Goal: Navigation & Orientation: Find specific page/section

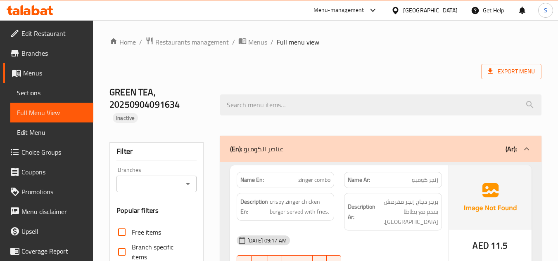
click at [28, 14] on icon at bounding box center [27, 11] width 7 height 7
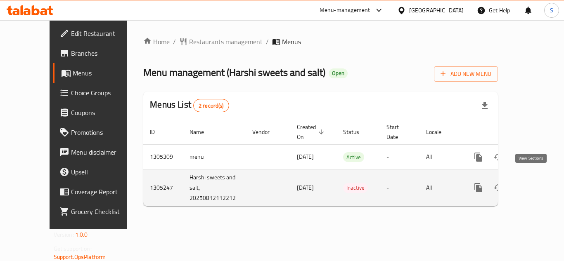
click at [536, 180] on link "enhanced table" at bounding box center [538, 188] width 20 height 20
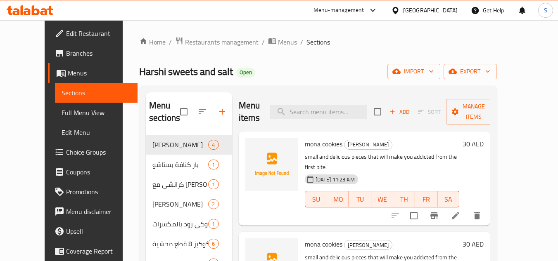
click at [22, 13] on icon at bounding box center [22, 9] width 2 height 9
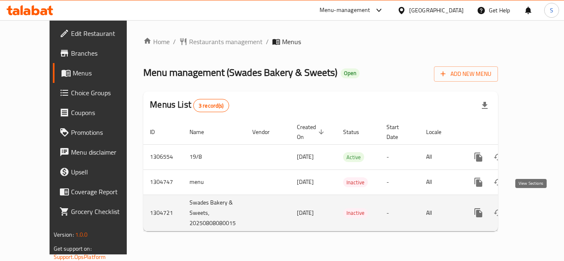
click at [534, 209] on icon "enhanced table" at bounding box center [537, 212] width 7 height 7
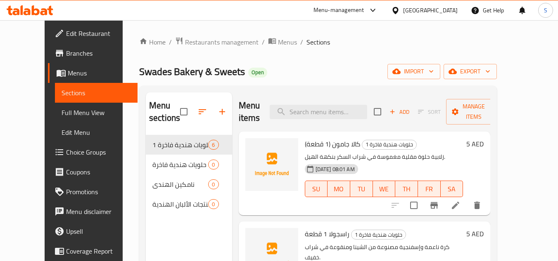
click at [36, 13] on icon at bounding box center [30, 10] width 47 height 10
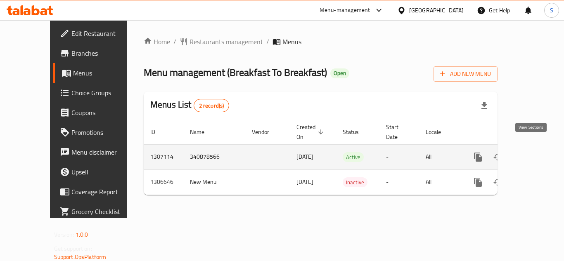
click at [533, 152] on icon "enhanced table" at bounding box center [538, 157] width 10 height 10
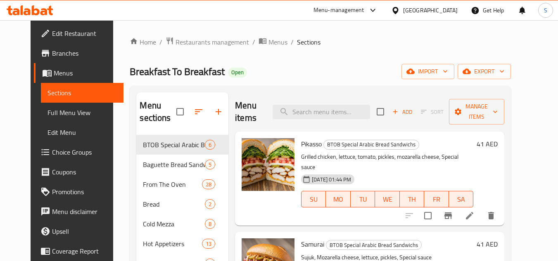
click at [54, 77] on span "Menus" at bounding box center [86, 73] width 64 height 10
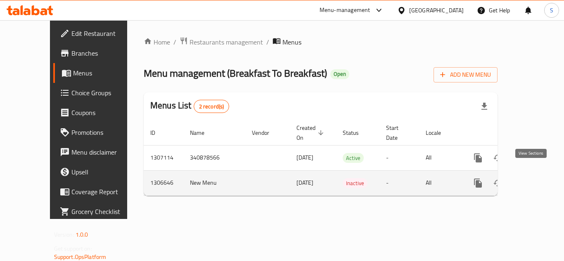
click at [533, 178] on icon "enhanced table" at bounding box center [538, 183] width 10 height 10
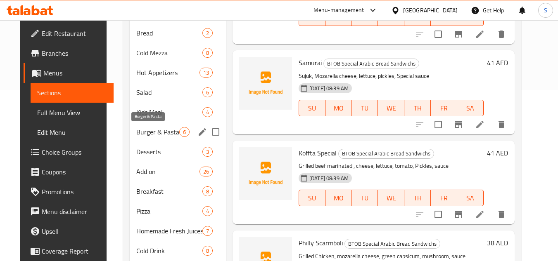
scroll to position [237, 0]
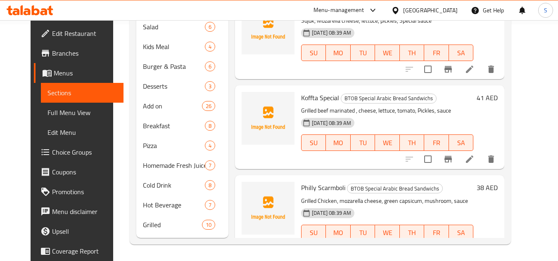
click at [47, 111] on span "Full Menu View" at bounding box center [82, 113] width 70 height 10
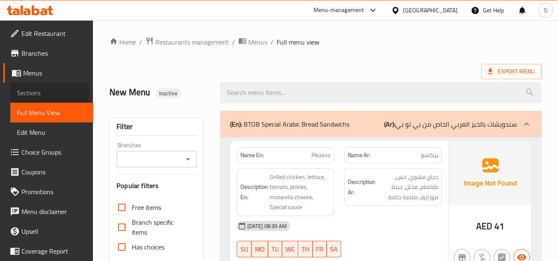
click at [39, 91] on span "Sections" at bounding box center [52, 93] width 70 height 10
